Goal: Transaction & Acquisition: Purchase product/service

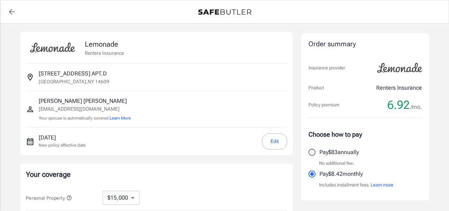
select select "15000"
select select "500"
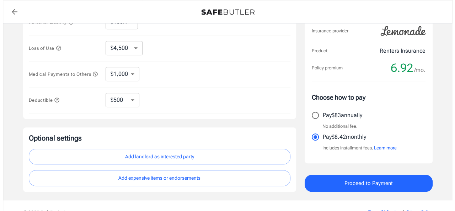
scroll to position [202, 0]
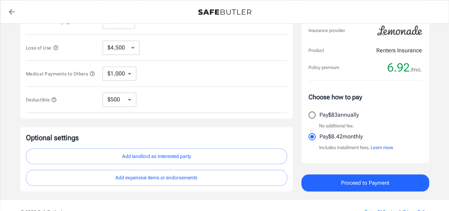
click at [368, 185] on span "Proceed to Payment" at bounding box center [365, 182] width 48 height 9
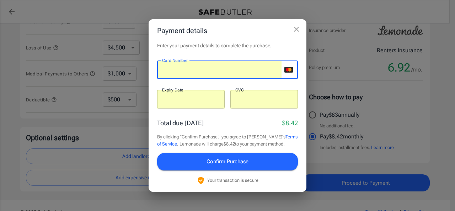
click at [227, 161] on span "Confirm Purchase" at bounding box center [227, 161] width 42 height 9
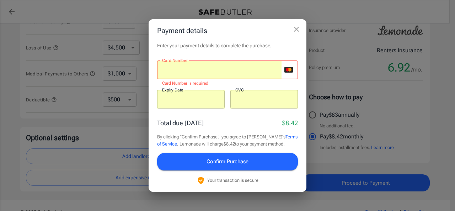
click at [227, 161] on span "Confirm Purchase" at bounding box center [227, 161] width 42 height 9
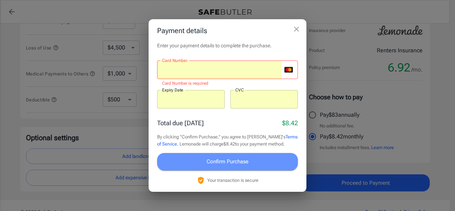
click at [229, 159] on span "Confirm Purchase" at bounding box center [227, 161] width 42 height 9
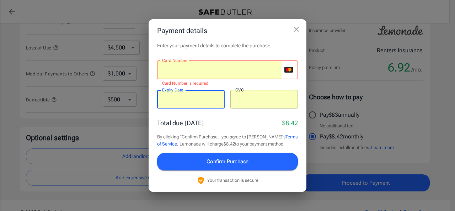
click at [199, 123] on p "Total due today" at bounding box center [180, 123] width 47 height 10
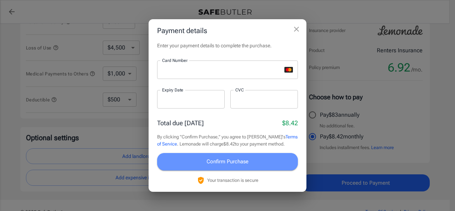
click at [229, 161] on span "Confirm Purchase" at bounding box center [227, 161] width 42 height 9
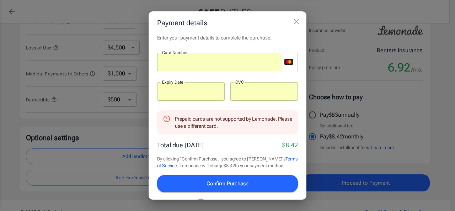
click at [245, 29] on h2 "Payment details" at bounding box center [227, 22] width 158 height 23
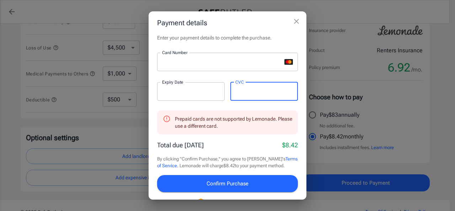
click at [219, 180] on span "Confirm Purchase" at bounding box center [227, 183] width 42 height 9
